Goal: Navigation & Orientation: Find specific page/section

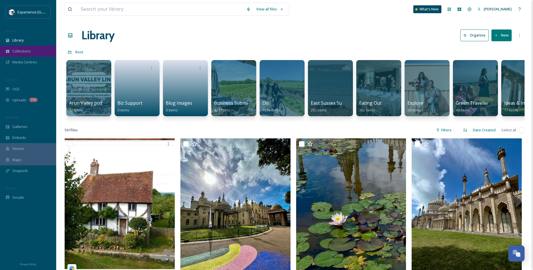
click at [24, 55] on div "Collections" at bounding box center [28, 51] width 56 height 11
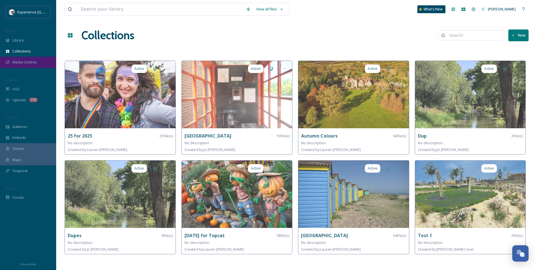
click at [23, 62] on span "Media Centres" at bounding box center [24, 62] width 25 height 5
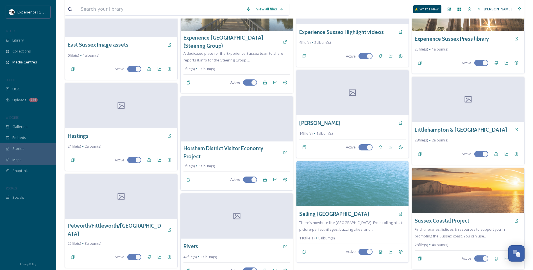
scroll to position [169, 0]
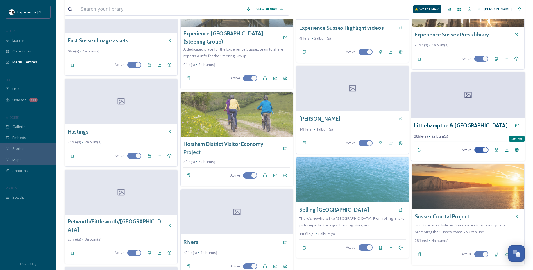
click at [520, 152] on div "Settings" at bounding box center [517, 150] width 10 height 10
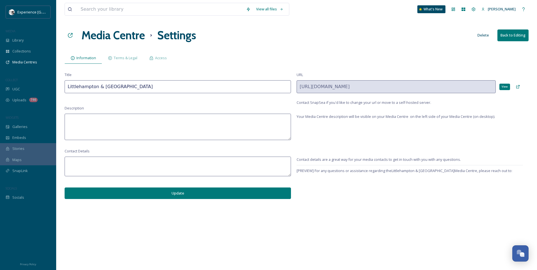
click at [516, 87] on div "View" at bounding box center [518, 87] width 10 height 10
click at [159, 58] on span "Access" at bounding box center [161, 57] width 12 height 5
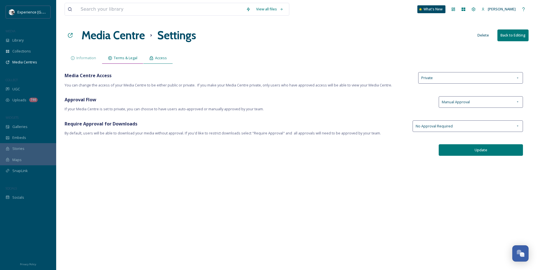
click at [133, 58] on span "Terms & Legal" at bounding box center [126, 57] width 24 height 5
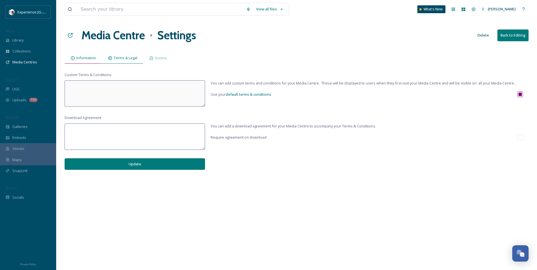
click at [80, 58] on span "Information" at bounding box center [86, 57] width 20 height 5
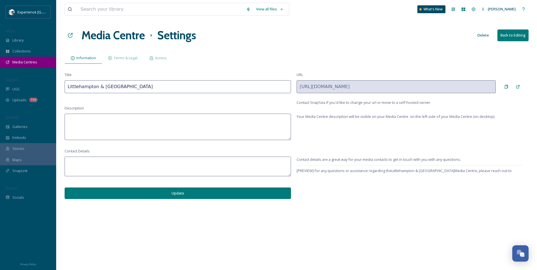
click at [41, 64] on div "Media Centres" at bounding box center [28, 62] width 56 height 11
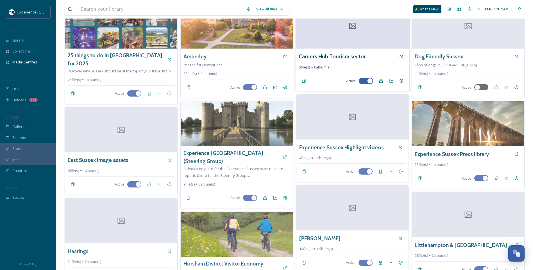
scroll to position [169, 0]
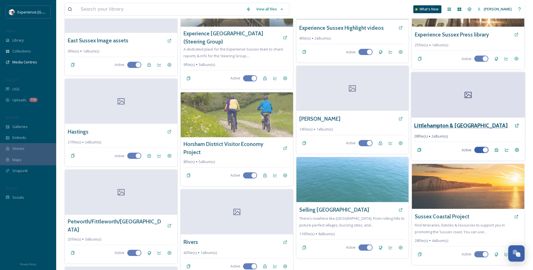
click at [441, 126] on h3 "Littlehampton & [GEOGRAPHIC_DATA]" at bounding box center [460, 126] width 93 height 8
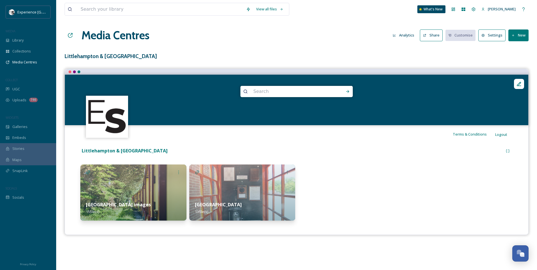
click at [433, 37] on button "Share" at bounding box center [431, 36] width 23 height 12
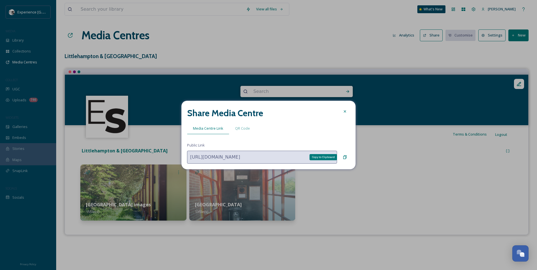
click at [346, 158] on icon at bounding box center [344, 158] width 3 height 4
click at [346, 109] on icon at bounding box center [345, 111] width 4 height 4
